Goal: Task Accomplishment & Management: Use online tool/utility

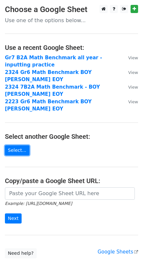
click at [17, 145] on link "Select..." at bounding box center [17, 150] width 24 height 10
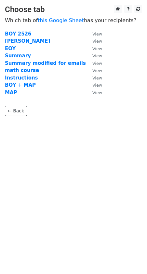
click at [14, 34] on strong "BOY 2526" at bounding box center [18, 34] width 26 height 6
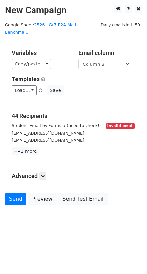
click at [33, 123] on small "Student Email by Formula (need to check!)" at bounding box center [56, 125] width 89 height 5
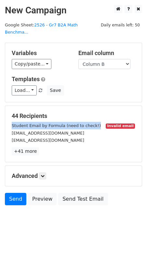
drag, startPoint x: 89, startPoint y: 111, endPoint x: 11, endPoint y: 110, distance: 78.0
click at [11, 122] on div "Student Email by Formula (need to check!) Invalid email" at bounding box center [74, 126] width 134 height 8
click at [90, 59] on select "Column A Column B Column C Column D Column E Column F Column G Column H Column …" at bounding box center [105, 64] width 52 height 10
click at [79, 59] on select "Column A Column B Column C Column D Column E Column F Column G Column H Column …" at bounding box center [105, 64] width 52 height 10
click at [35, 59] on link "Copy/paste..." at bounding box center [32, 64] width 40 height 10
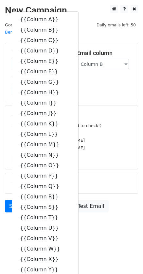
click at [79, 85] on div "Load... 2425 - EOY Benchmark template EOY Summary test 2 Benchmark Results - Ta…" at bounding box center [71, 90] width 129 height 10
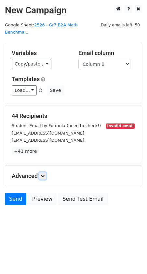
click at [42, 174] on icon at bounding box center [43, 176] width 4 height 4
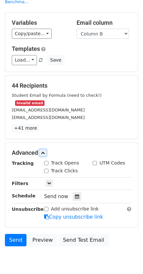
scroll to position [31, 0]
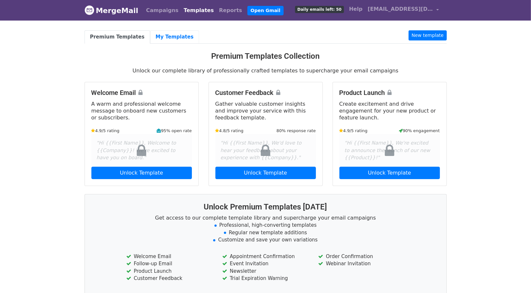
click at [161, 38] on link "My Templates" at bounding box center [174, 36] width 49 height 13
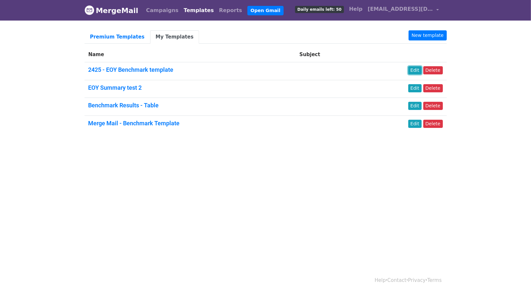
click at [421, 67] on link "Edit" at bounding box center [414, 70] width 13 height 8
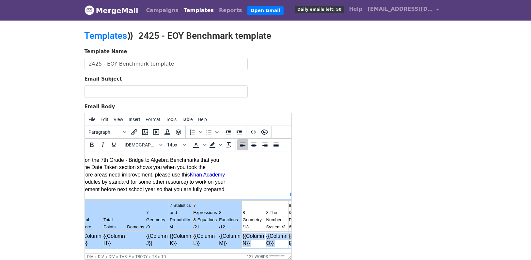
scroll to position [0, 65]
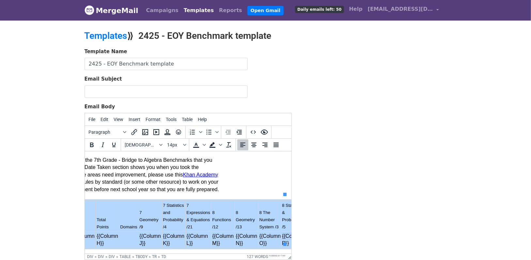
drag, startPoint x: 104, startPoint y: 211, endPoint x: 282, endPoint y: 236, distance: 179.8
click at [282, 236] on tbody "Date Taken % Correct Total Score Total Points Domains 7 Geometry /9 7 Statistic…" at bounding box center [164, 225] width 279 height 48
drag, startPoint x: 207, startPoint y: 213, endPoint x: 136, endPoint y: 220, distance: 71.2
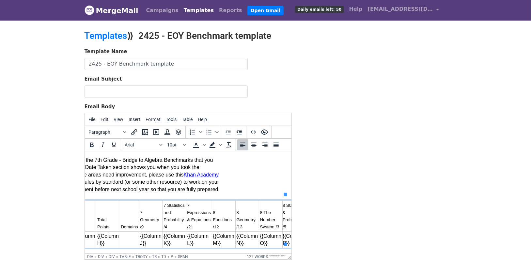
scroll to position [0, 0]
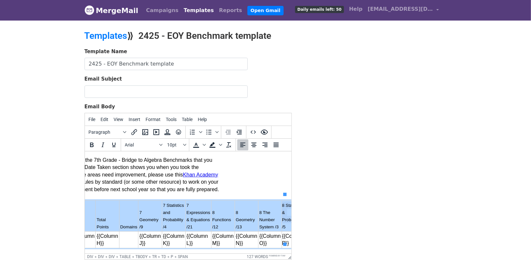
drag, startPoint x: 105, startPoint y: 210, endPoint x: 281, endPoint y: 217, distance: 175.9
click at [281, 217] on tr "Date Taken % Correct Total Score Total Points Domains 7 Geometry /9 7 Statistic…" at bounding box center [164, 216] width 279 height 31
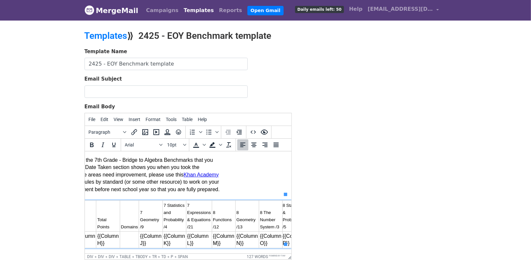
drag, startPoint x: 272, startPoint y: 213, endPoint x: 180, endPoint y: 213, distance: 92.3
click at [187, 213] on span "7 Expressions & Equations /21" at bounding box center [199, 216] width 25 height 26
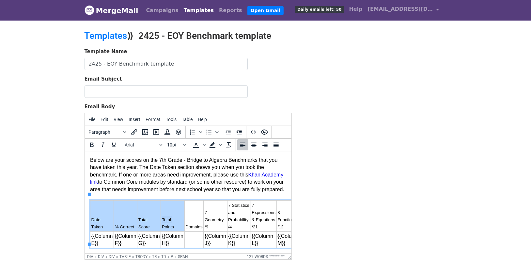
scroll to position [0, 0]
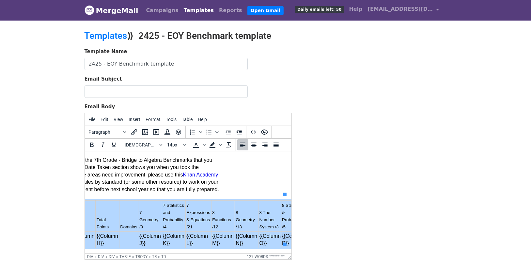
drag, startPoint x: 99, startPoint y: 213, endPoint x: 282, endPoint y: 233, distance: 183.7
click at [282, 233] on tbody "Date Taken % Correct Total Score Total Points Domains 7 Geometry /9 7 Statistic…" at bounding box center [164, 225] width 279 height 48
drag, startPoint x: 271, startPoint y: 237, endPoint x: 208, endPoint y: 217, distance: 65.3
click at [212, 217] on span "8 Functions /12" at bounding box center [222, 219] width 20 height 19
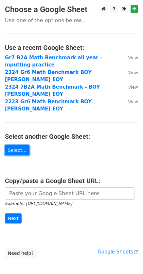
click at [14, 145] on link "Select..." at bounding box center [17, 150] width 24 height 10
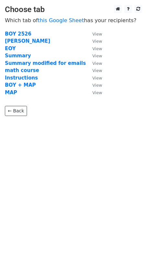
click at [23, 31] on strong "BOY 2526" at bounding box center [18, 34] width 26 height 6
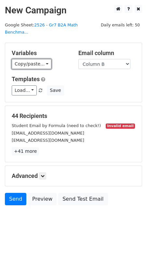
click at [32, 59] on link "Copy/paste..." at bounding box center [32, 64] width 40 height 10
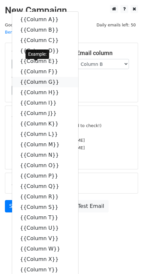
click at [42, 77] on link "{{Column G}}" at bounding box center [45, 82] width 66 height 10
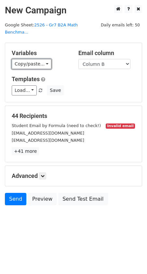
click at [18, 59] on link "Copy/paste..." at bounding box center [32, 64] width 40 height 10
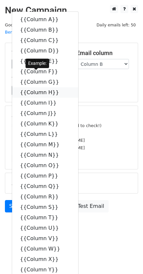
click at [41, 87] on link "{{Column H}}" at bounding box center [45, 92] width 66 height 10
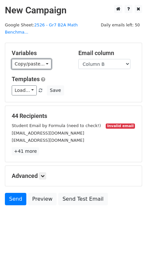
click at [28, 59] on link "Copy/paste..." at bounding box center [32, 64] width 40 height 10
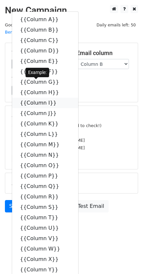
click at [58, 100] on icon at bounding box center [60, 102] width 5 height 5
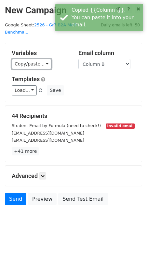
click at [28, 59] on link "Copy/paste..." at bounding box center [32, 64] width 40 height 10
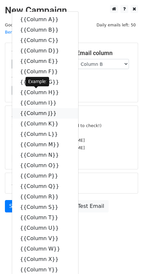
click at [41, 108] on link "{{Column J}}" at bounding box center [45, 113] width 66 height 10
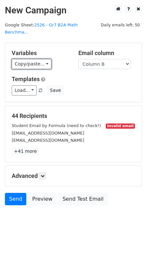
click at [24, 59] on link "Copy/paste..." at bounding box center [32, 64] width 40 height 10
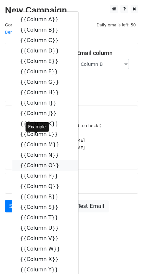
click at [41, 160] on link "{{Column O}}" at bounding box center [45, 165] width 66 height 10
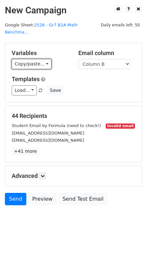
click at [34, 59] on link "Copy/paste..." at bounding box center [32, 64] width 40 height 10
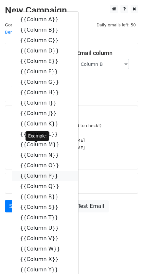
click at [38, 171] on link "{{Column P}}" at bounding box center [45, 176] width 66 height 10
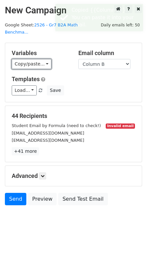
click at [32, 59] on link "Copy/paste..." at bounding box center [32, 64] width 40 height 10
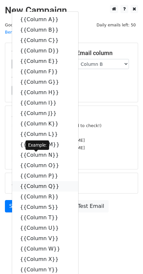
click at [35, 181] on link "{{Column Q}}" at bounding box center [45, 186] width 66 height 10
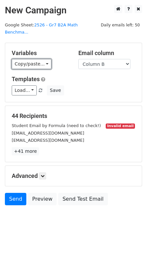
click at [32, 59] on link "Copy/paste..." at bounding box center [32, 64] width 40 height 10
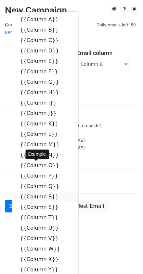
click at [41, 192] on link "{{Column R}}" at bounding box center [45, 197] width 66 height 10
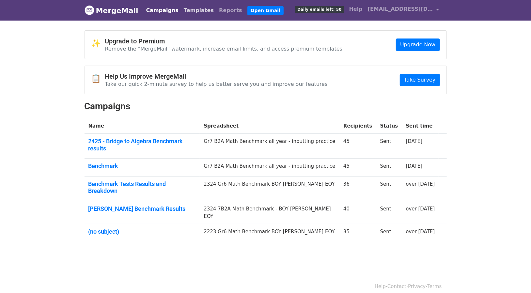
click at [193, 9] on link "Templates" at bounding box center [198, 10] width 35 height 13
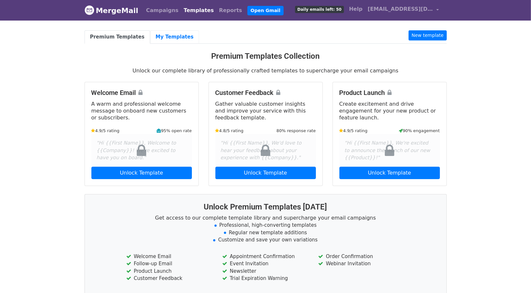
click at [177, 31] on link "My Templates" at bounding box center [174, 36] width 49 height 13
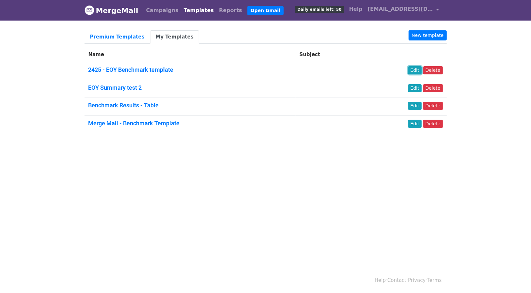
click at [418, 69] on link "Edit" at bounding box center [414, 70] width 13 height 8
click at [438, 34] on link "New template" at bounding box center [427, 35] width 38 height 10
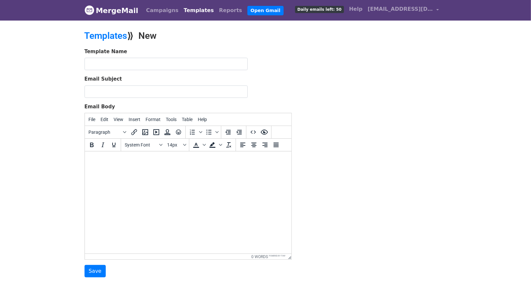
click at [204, 169] on html at bounding box center [187, 160] width 206 height 18
paste body
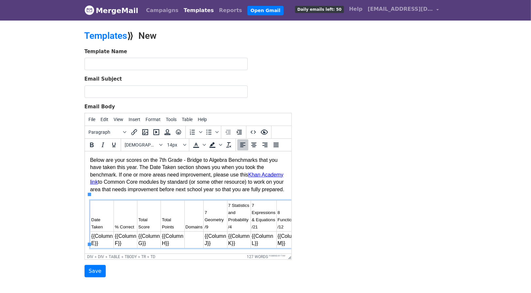
drag, startPoint x: 143, startPoint y: 249, endPoint x: 168, endPoint y: 385, distance: 138.7
drag, startPoint x: 90, startPoint y: 159, endPoint x: 189, endPoint y: 184, distance: 102.4
click at [189, 184] on div "Below are your scores on the 7th Grade - Bridge to Algebra Benchmarks that you …" at bounding box center [188, 175] width 196 height 37
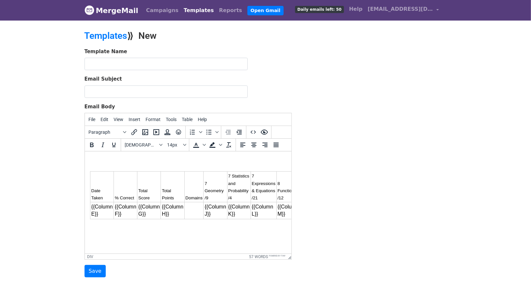
click at [180, 61] on input "text" at bounding box center [165, 64] width 163 height 12
click at [180, 61] on input "2526 - BOY Benchmark" at bounding box center [165, 64] width 163 height 12
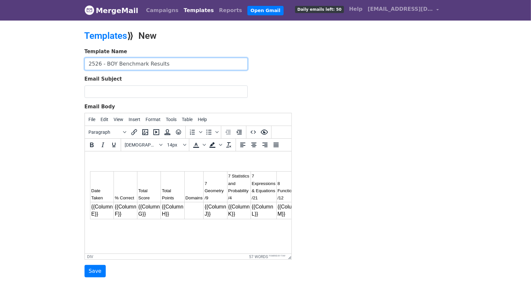
type input "2526 - BOY Benchmark Results"
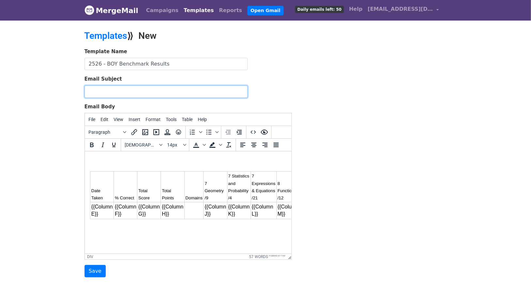
click at [209, 86] on input "Email Subject" at bounding box center [165, 91] width 163 height 12
click at [127, 85] on input "Email Subject" at bounding box center [165, 91] width 163 height 12
paste input "Your Beginning-of-Year Math Benchmark Results"
type input "Your Beginning-of-Year Math Benchmark Results"
click at [198, 164] on div at bounding box center [188, 167] width 196 height 7
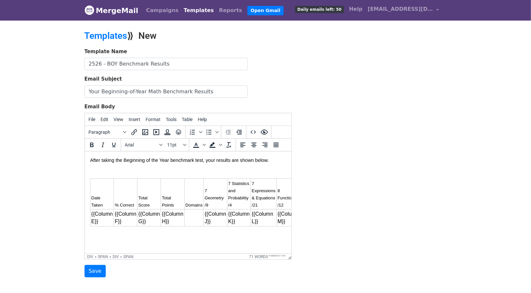
click at [109, 232] on html "After taking the Beginning of the Year benchmark test, your results are shown b…" at bounding box center [187, 191] width 206 height 80
click at [107, 232] on html "After taking the Beginning of the Year benchmark test, your results are shown b…" at bounding box center [187, 191] width 206 height 80
click at [120, 232] on html "After taking the Beginning of the Year benchmark test, your results are shown b…" at bounding box center [187, 191] width 206 height 80
click at [137, 211] on td "{{Column G}}" at bounding box center [148, 217] width 23 height 17
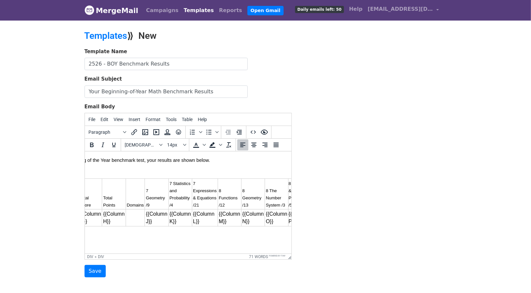
click at [232, 235] on html "After taking the Beginning of the Year benchmark test, your results are shown b…" at bounding box center [129, 198] width 206 height 95
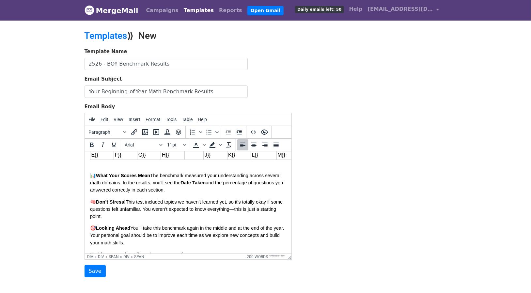
scroll to position [3, 0]
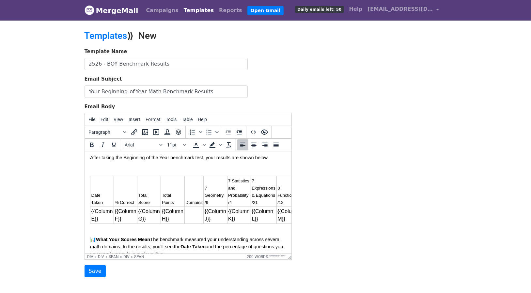
drag, startPoint x: 93, startPoint y: 217, endPoint x: 97, endPoint y: 219, distance: 3.8
click at [93, 217] on td "{{Column E}}" at bounding box center [101, 215] width 23 height 17
click at [115, 219] on td "{{Column F}}" at bounding box center [124, 215] width 23 height 17
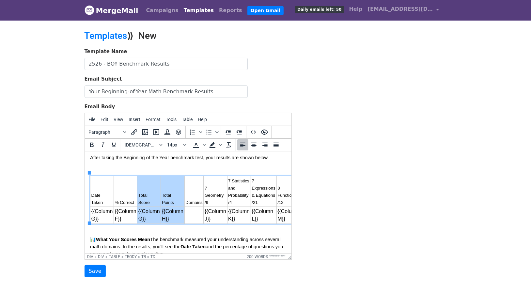
drag, startPoint x: 143, startPoint y: 196, endPoint x: 159, endPoint y: 214, distance: 24.5
click at [159, 214] on tbody "Date Taken % Correct Total Score Total Points Domains 7 Geometry /9 7 Statistic…" at bounding box center [229, 200] width 279 height 48
drag, startPoint x: 75, startPoint y: 63, endPoint x: 349, endPoint y: 208, distance: 309.9
click at [349, 208] on div "Template Name 2526 - BOY Benchmark Results Email Subject Your Beginning-of-Year…" at bounding box center [266, 163] width 372 height 230
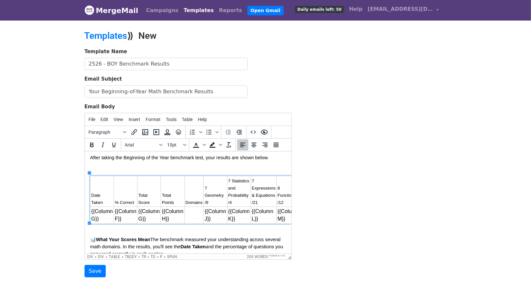
click at [98, 190] on td "Date Taken" at bounding box center [101, 191] width 23 height 31
click at [112, 168] on div at bounding box center [188, 171] width 196 height 7
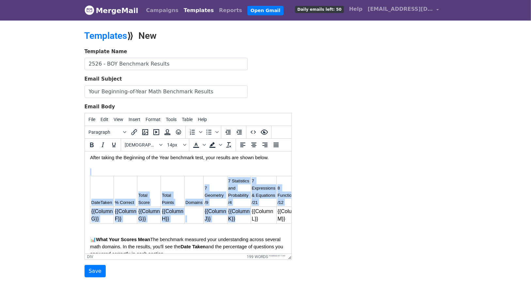
drag, startPoint x: 107, startPoint y: 167, endPoint x: 232, endPoint y: 222, distance: 136.7
click at [231, 222] on html "After taking the Beginning of the Year benchmark test, your results are shown b…" at bounding box center [187, 256] width 206 height 215
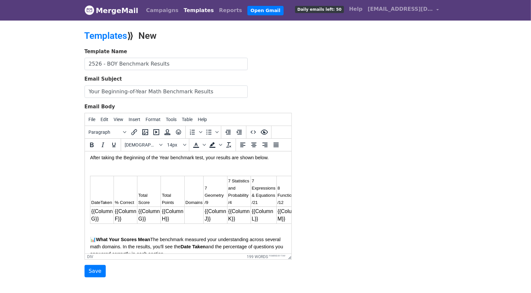
click at [155, 161] on div at bounding box center [188, 164] width 196 height 7
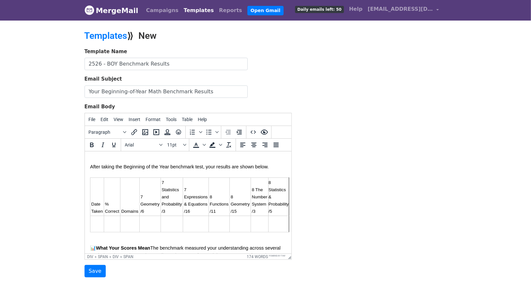
scroll to position [0, 0]
click at [96, 217] on td at bounding box center [97, 224] width 14 height 16
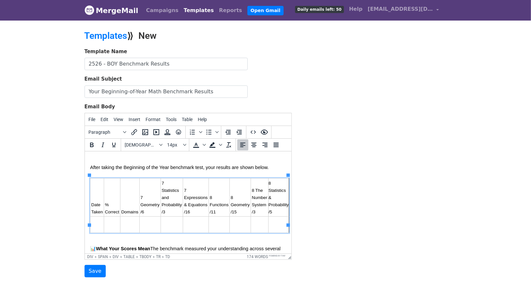
click at [98, 219] on td at bounding box center [97, 224] width 14 height 16
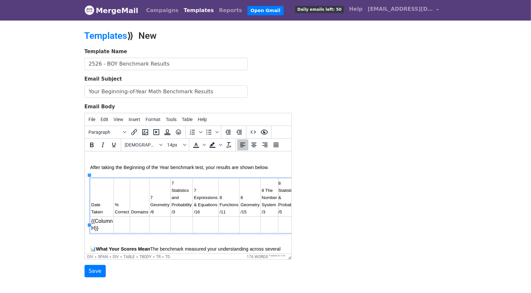
click at [93, 222] on td "{{Column H}}" at bounding box center [101, 224] width 23 height 17
click at [121, 216] on td at bounding box center [121, 224] width 16 height 17
click at [161, 216] on td at bounding box center [166, 224] width 21 height 17
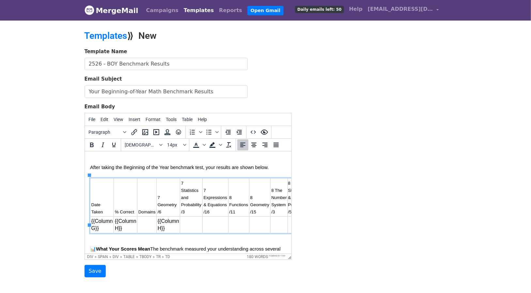
click at [156, 221] on td "{{Column H}}" at bounding box center [167, 224] width 23 height 17
click at [187, 219] on td at bounding box center [191, 224] width 23 height 17
click at [203, 218] on td at bounding box center [216, 224] width 26 height 17
click at [229, 218] on td at bounding box center [239, 224] width 21 height 17
click at [256, 219] on td at bounding box center [262, 224] width 21 height 17
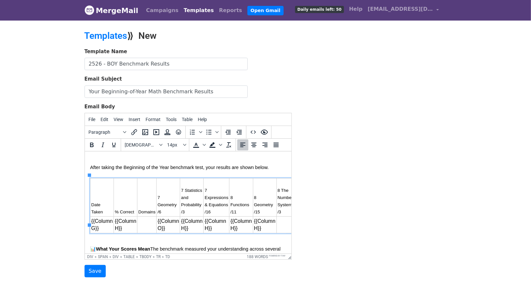
click at [276, 218] on td at bounding box center [285, 224] width 18 height 17
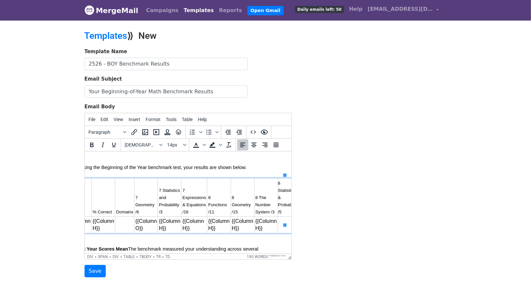
scroll to position [0, 21]
click at [279, 216] on td at bounding box center [289, 224] width 21 height 17
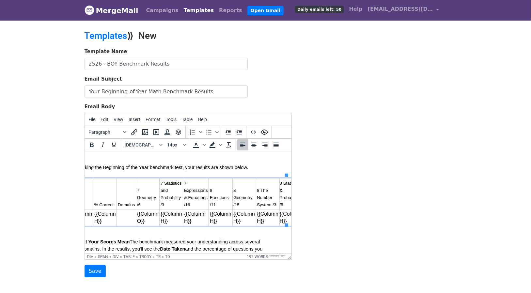
click at [159, 221] on td "{{Column H}}" at bounding box center [170, 217] width 23 height 17
click at [183, 220] on td "{{Column H}}" at bounding box center [196, 217] width 26 height 17
click at [208, 220] on td "{{Column H}}" at bounding box center [219, 217] width 23 height 17
click at [232, 222] on td "{{Column H}}" at bounding box center [243, 217] width 23 height 17
click at [255, 222] on td "{{Column H}}" at bounding box center [266, 217] width 23 height 17
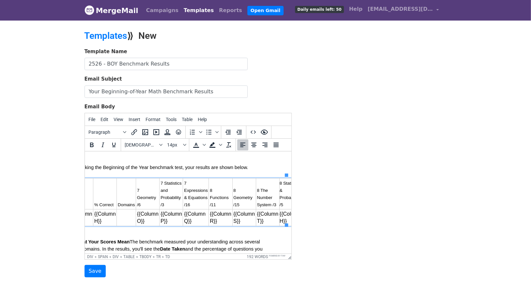
click at [279, 220] on td "{{Column H}}" at bounding box center [290, 217] width 22 height 17
click at [93, 265] on input "Save" at bounding box center [94, 271] width 21 height 12
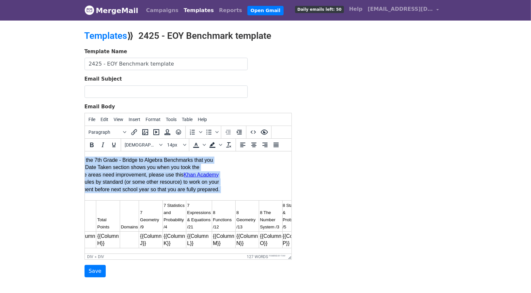
drag, startPoint x: 89, startPoint y: 160, endPoint x: 285, endPoint y: 238, distance: 210.6
click at [226, 238] on html "Below are your scores on the 7th Grade - Bridge to Algebra Benchmarks that you …" at bounding box center [123, 202] width 206 height 102
copy div "Below are your scores on the 7th Grade - Bridge to Algebra Benchmarks that you …"
click at [164, 213] on p "7 Statistics and Probability /4" at bounding box center [175, 216] width 22 height 29
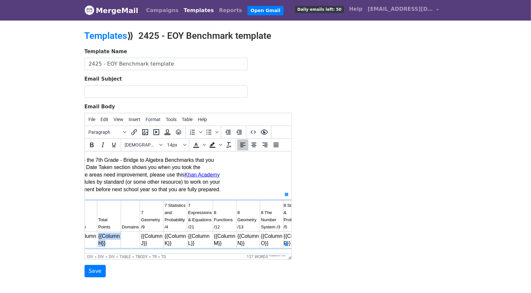
drag, startPoint x: 104, startPoint y: 240, endPoint x: 91, endPoint y: 235, distance: 14.2
click at [97, 235] on td "{{Column H}}" at bounding box center [108, 239] width 23 height 17
copy td "{{Column H}}"
click at [99, 34] on link "Templates" at bounding box center [105, 35] width 43 height 11
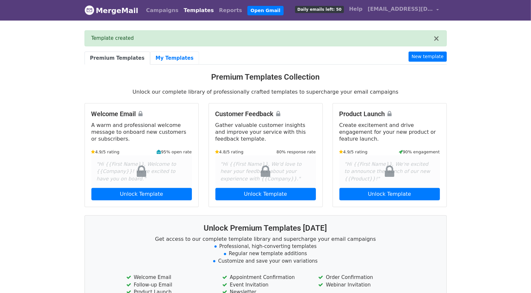
click at [165, 54] on link "My Templates" at bounding box center [174, 58] width 49 height 13
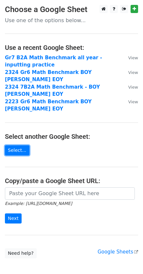
click at [17, 145] on link "Select..." at bounding box center [17, 150] width 24 height 10
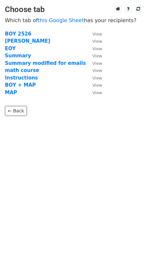
click at [24, 34] on strong "BOY 2526" at bounding box center [18, 34] width 26 height 6
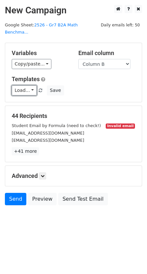
click at [21, 85] on link "Load..." at bounding box center [24, 90] width 25 height 10
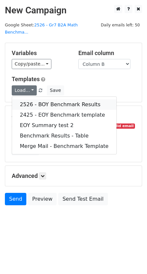
click at [70, 99] on link "2526 - BOY Benchmark Results" at bounding box center [64, 104] width 105 height 10
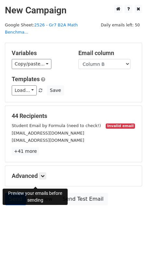
click at [32, 193] on link "Preview" at bounding box center [42, 199] width 29 height 12
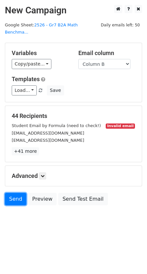
click at [16, 193] on link "Send" at bounding box center [16, 199] width 22 height 12
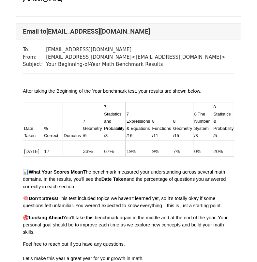
scroll to position [11841, 0]
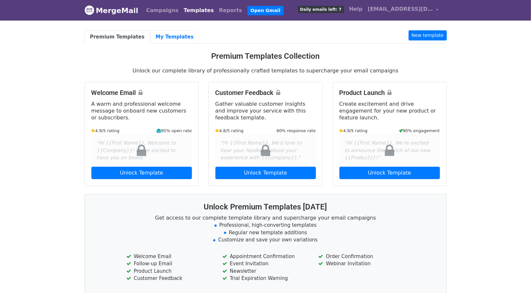
click at [158, 34] on link "My Templates" at bounding box center [174, 36] width 49 height 13
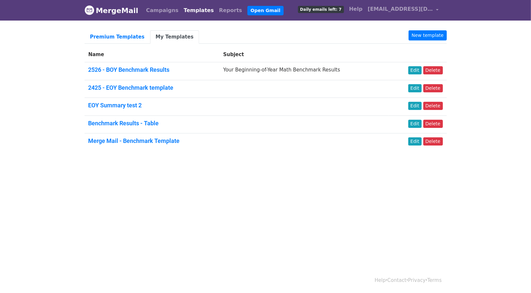
click at [135, 120] on link "Benchmark Results - Table" at bounding box center [123, 123] width 70 height 7
